Goal: Task Accomplishment & Management: Manage account settings

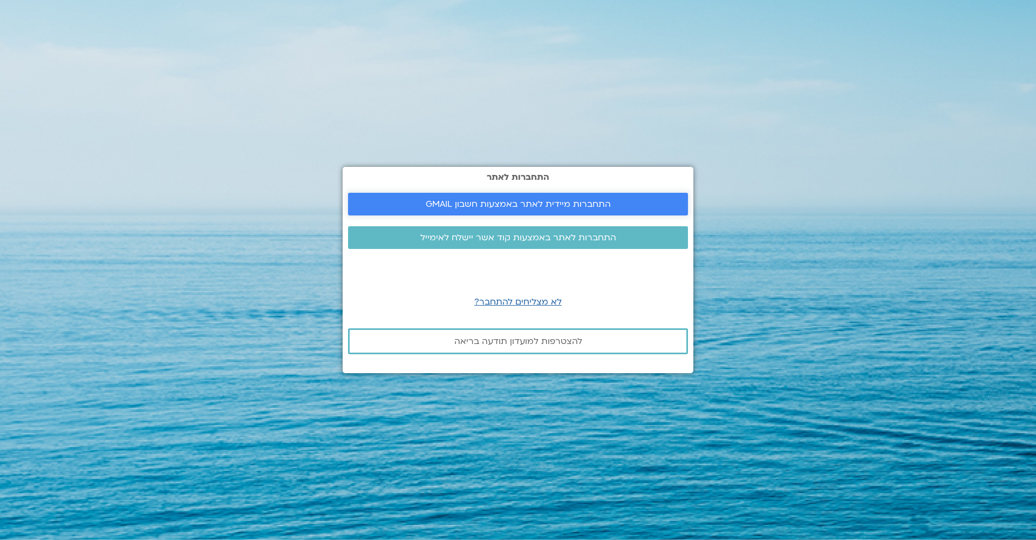
click at [595, 205] on span "התחברות מיידית לאתר באמצעות חשבון GMAIL" at bounding box center [518, 204] width 185 height 10
click at [586, 200] on span "התחברות מיידית לאתר באמצעות חשבון GMAIL" at bounding box center [518, 204] width 185 height 10
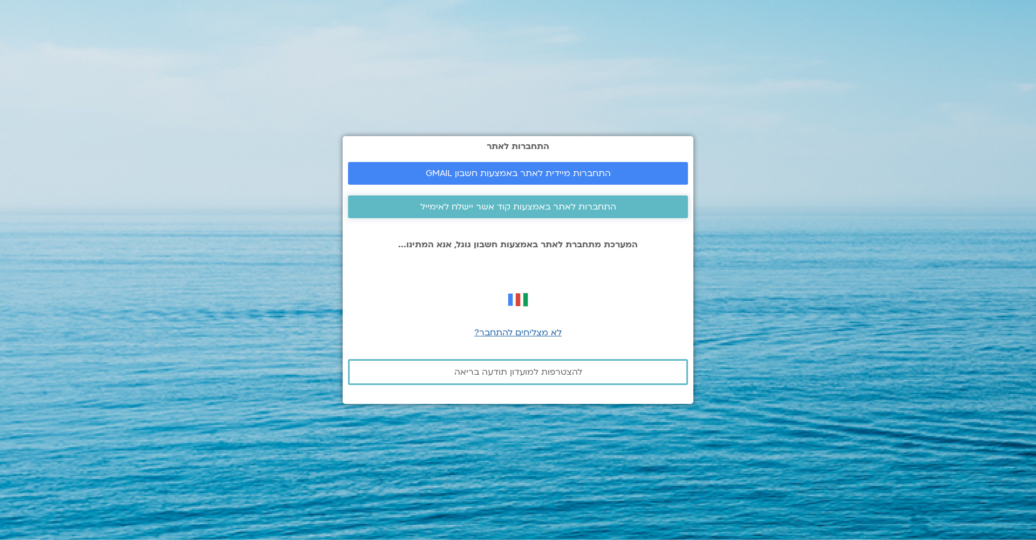
click at [556, 208] on span "התחברות לאתר באמצעות קוד אשר יישלח לאימייל" at bounding box center [518, 207] width 196 height 10
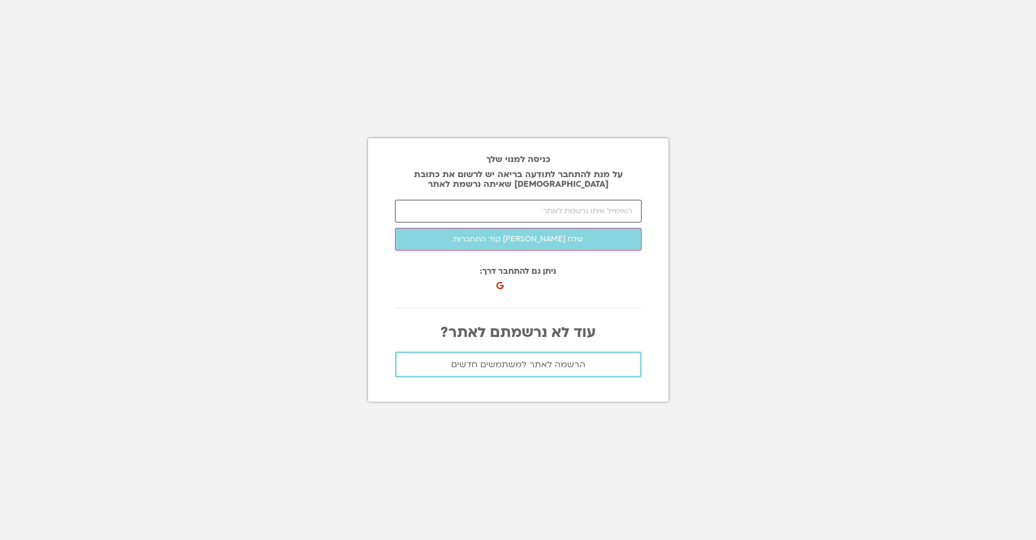
type input "ט"
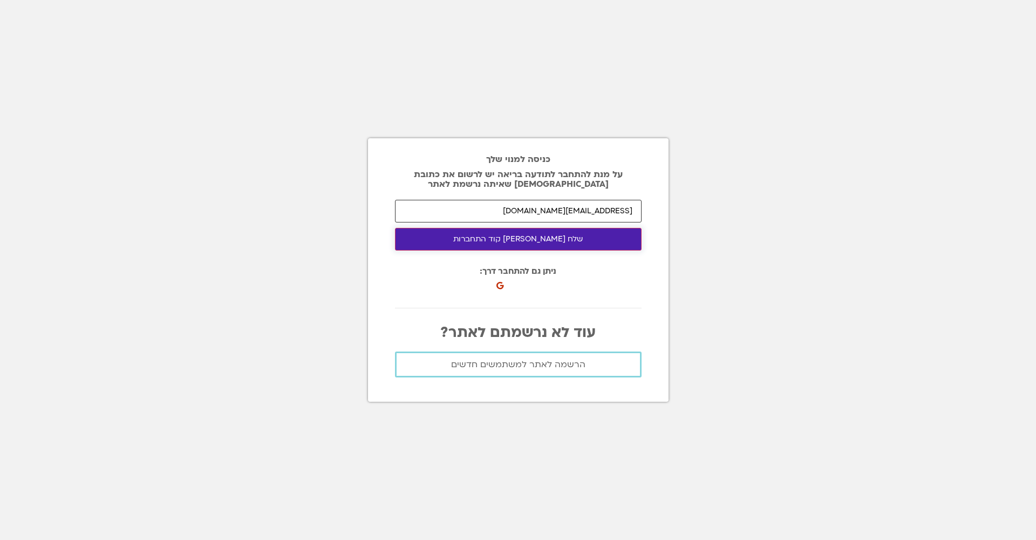
type input "[EMAIL_ADDRESS][DOMAIN_NAME]"
click at [528, 238] on button "שלח [PERSON_NAME] קוד התחברות" at bounding box center [518, 239] width 247 height 23
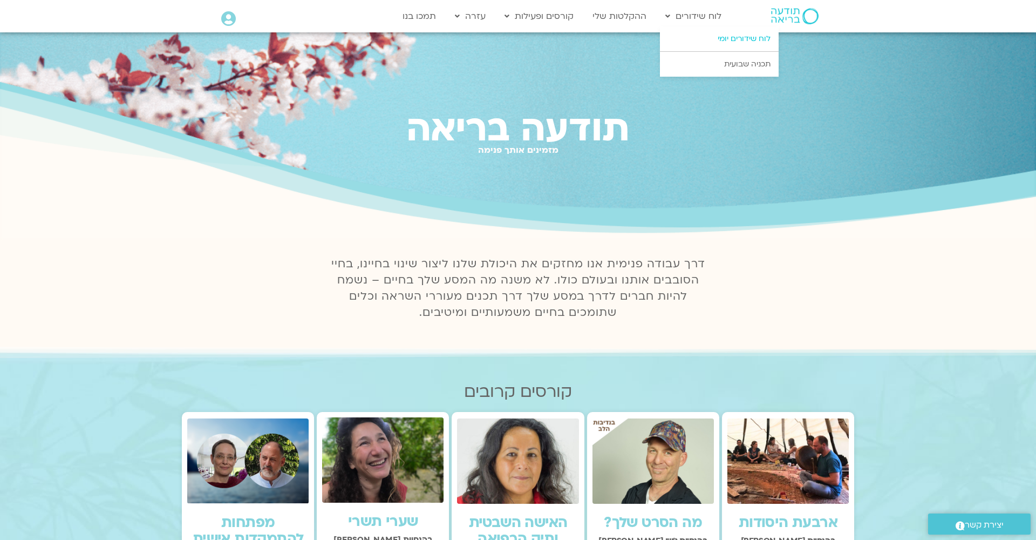
click at [715, 37] on link "לוח שידורים יומי" at bounding box center [719, 38] width 119 height 25
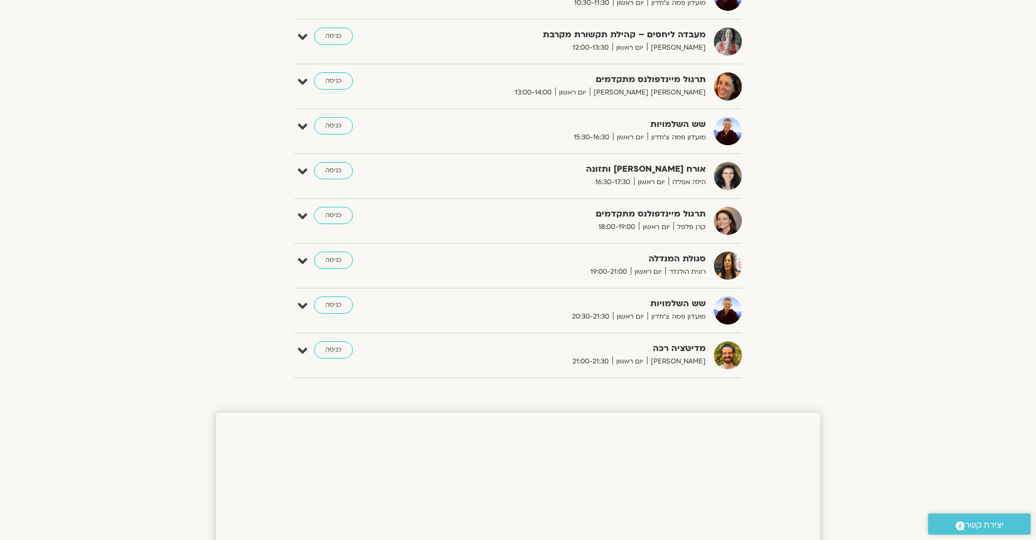
scroll to position [690, 0]
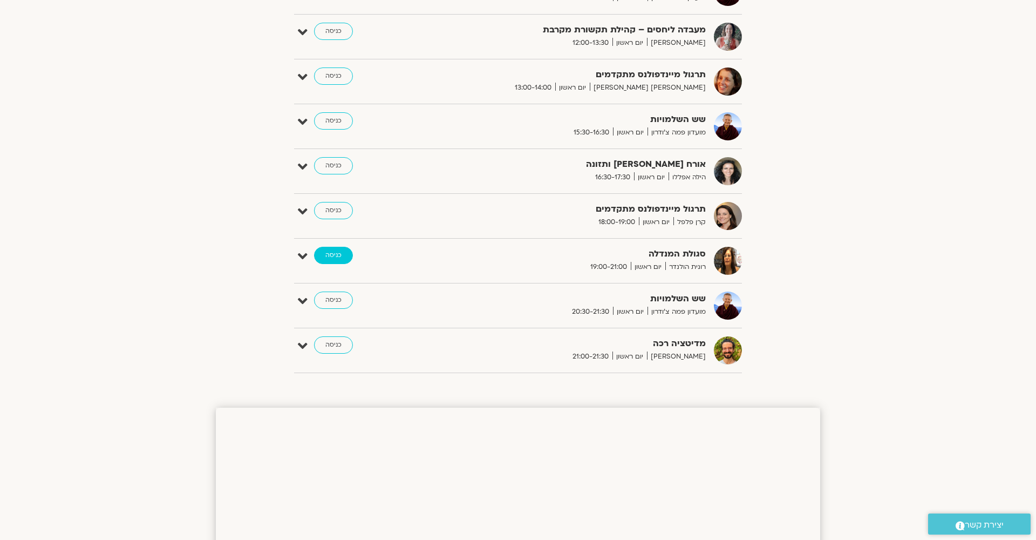
click at [331, 249] on link "כניסה" at bounding box center [333, 255] width 39 height 17
